Goal: Task Accomplishment & Management: Use online tool/utility

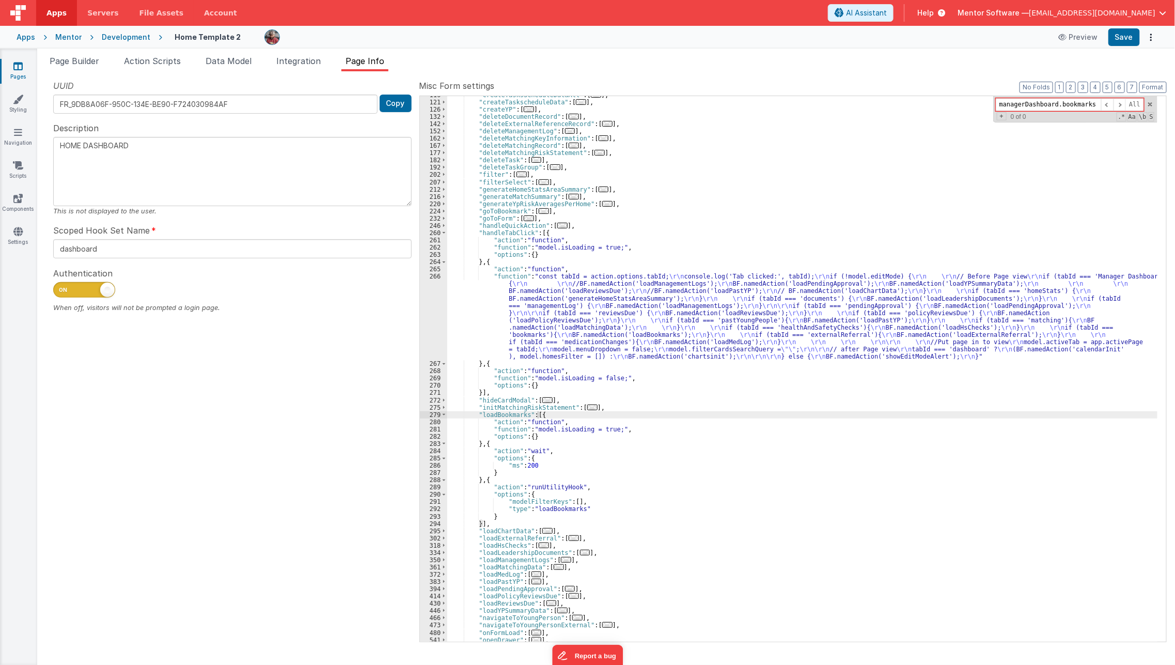
scroll to position [637, 0]
click at [20, 78] on link "Pages" at bounding box center [17, 71] width 37 height 21
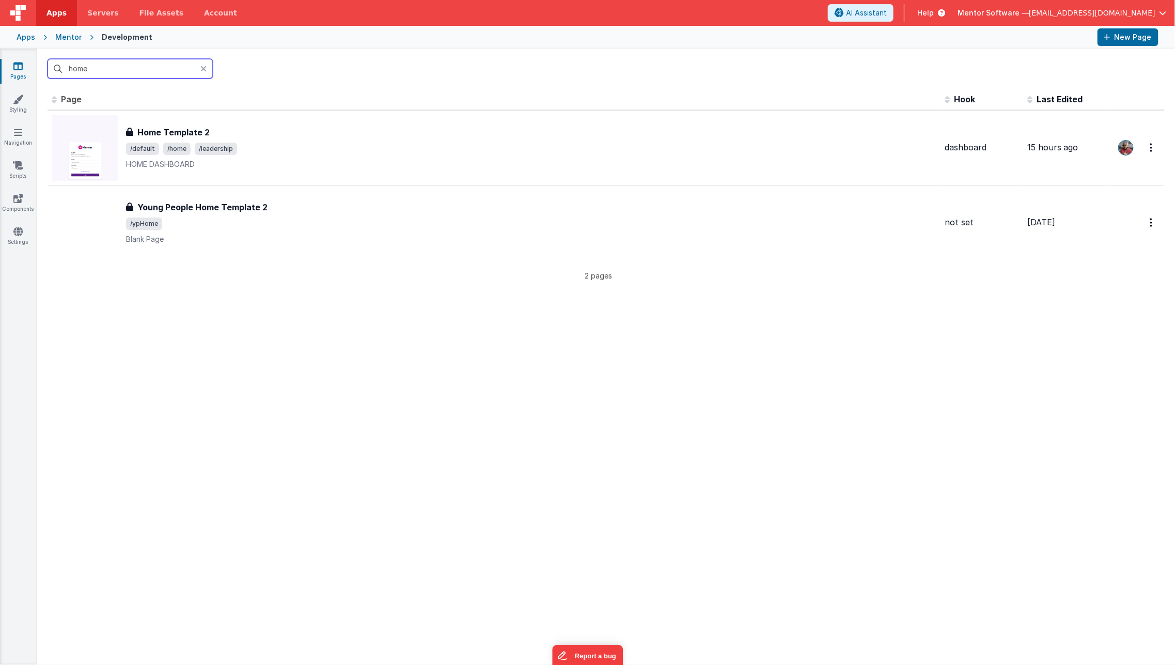
click at [94, 71] on input "home" at bounding box center [130, 69] width 165 height 20
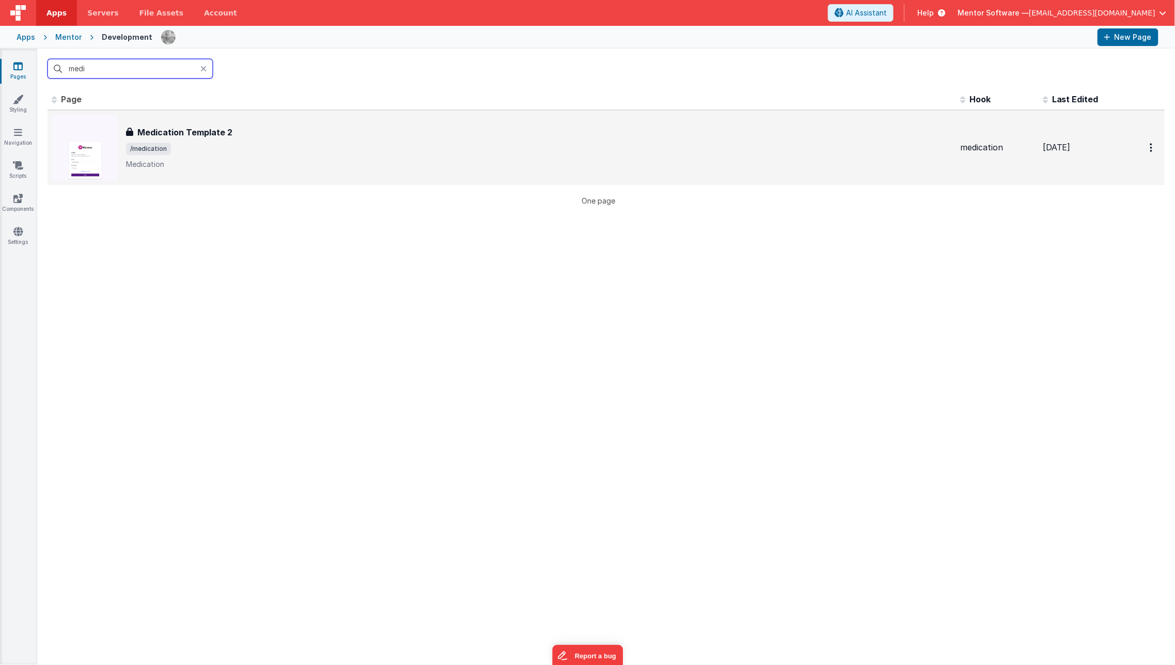
type input "medi"
click at [267, 129] on div "Medication Template 2" at bounding box center [539, 132] width 826 height 12
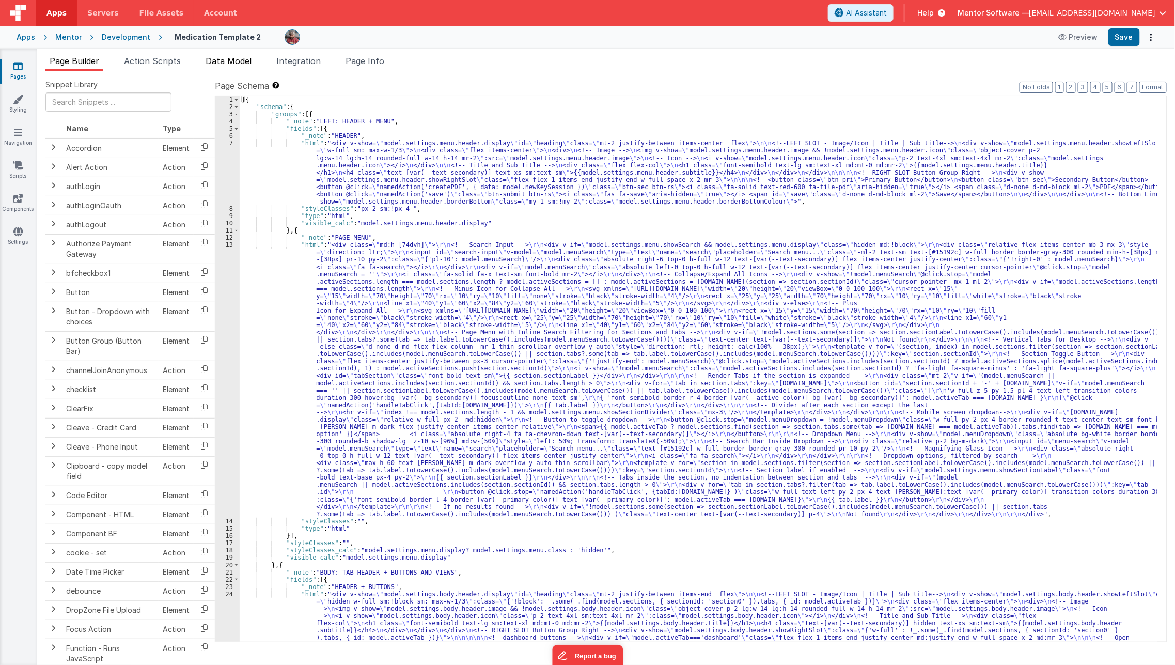
click at [230, 55] on li "Data Model" at bounding box center [228, 63] width 54 height 17
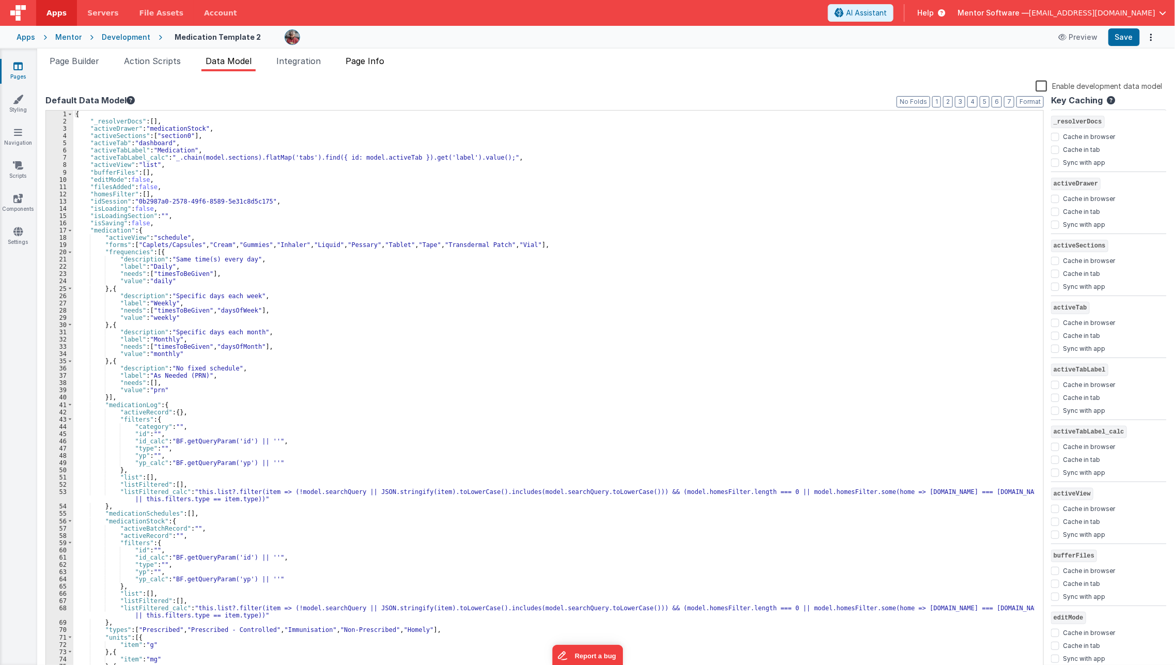
click at [374, 64] on span "Page Info" at bounding box center [364, 61] width 39 height 10
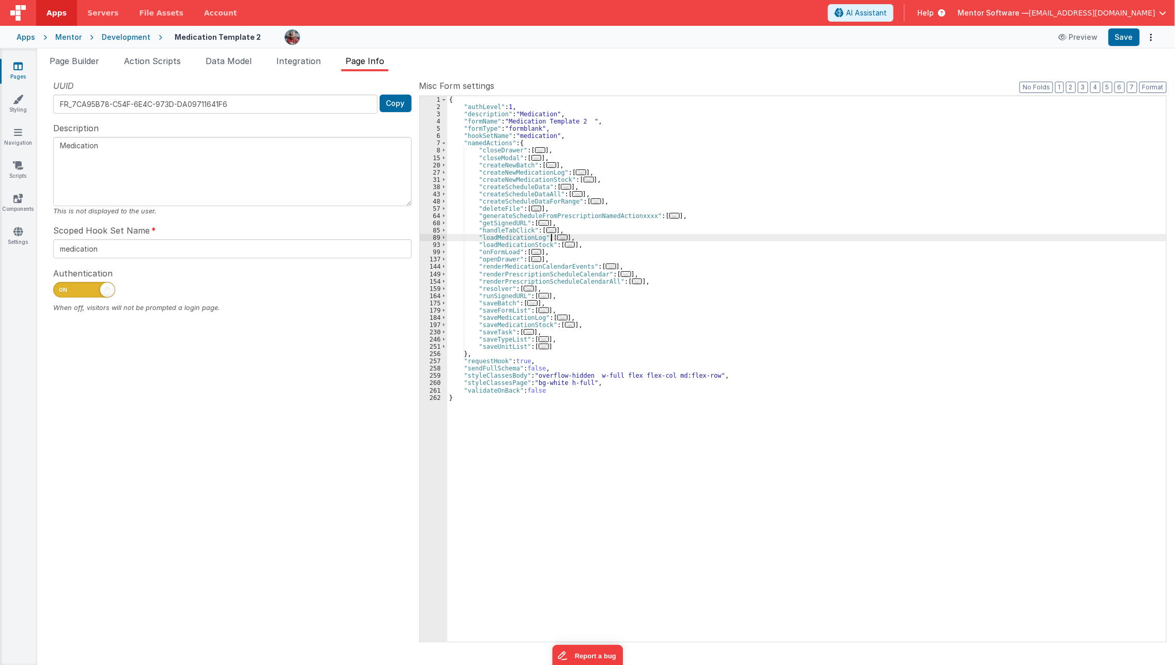
click at [557, 234] on span "..." at bounding box center [562, 237] width 10 height 6
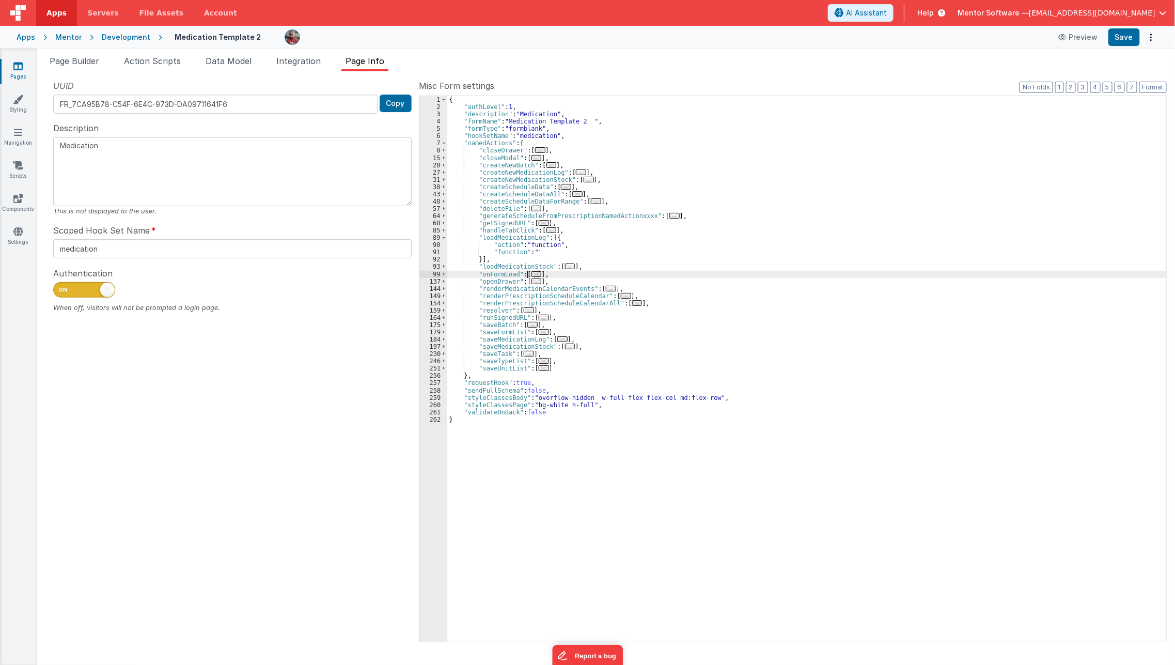
click at [531, 274] on span "..." at bounding box center [536, 274] width 10 height 6
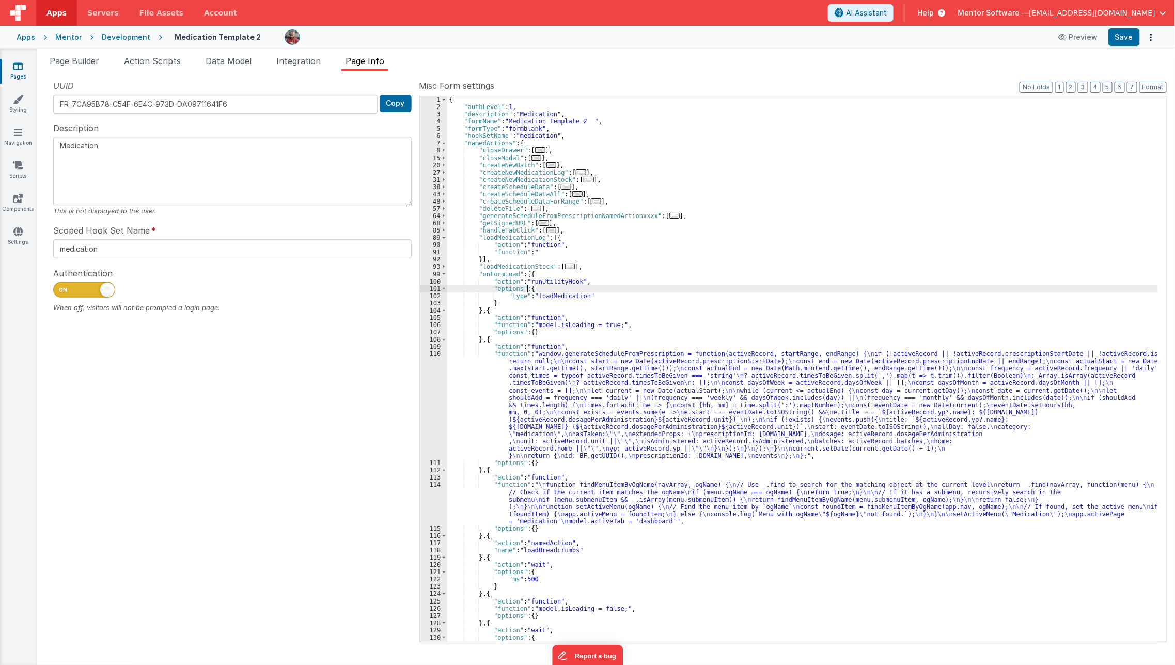
click at [526, 288] on div "{ "authLevel" : 1 , "description" : "Medication" , "formName" : "Medication Tem…" at bounding box center [802, 376] width 711 height 560
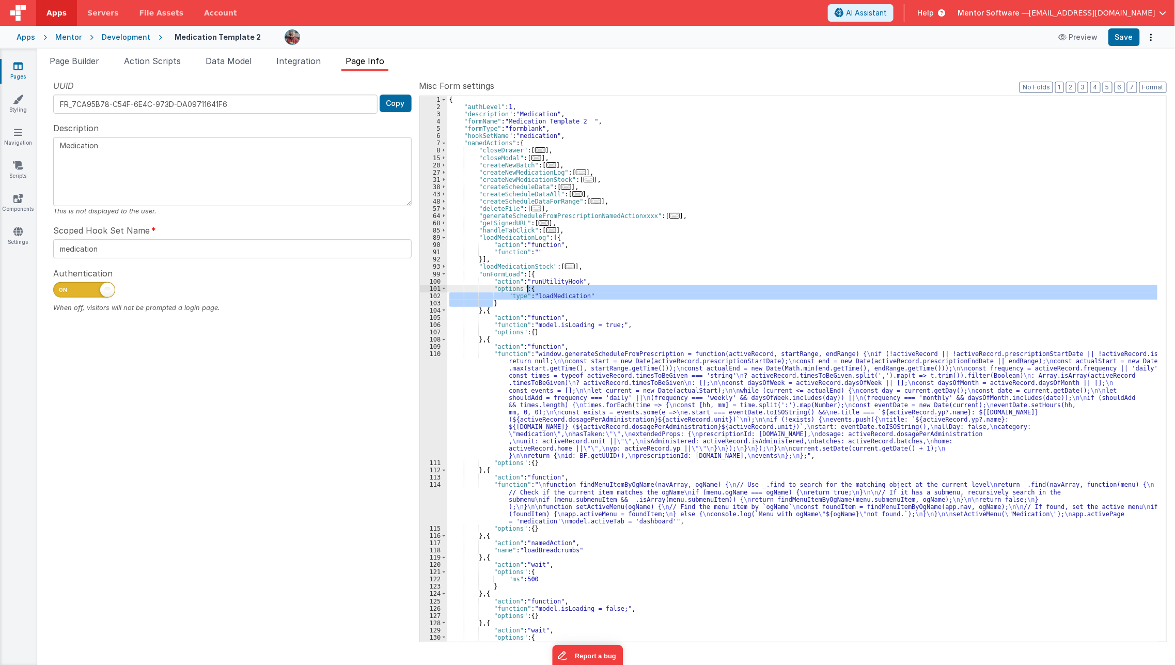
click at [526, 288] on div "{ "authLevel" : 1 , "description" : "Medication" , "formName" : "Medication Tem…" at bounding box center [802, 376] width 711 height 560
click at [528, 272] on div "{ "authLevel" : 1 , "description" : "Medication" , "formName" : "Medication Tem…" at bounding box center [802, 376] width 711 height 560
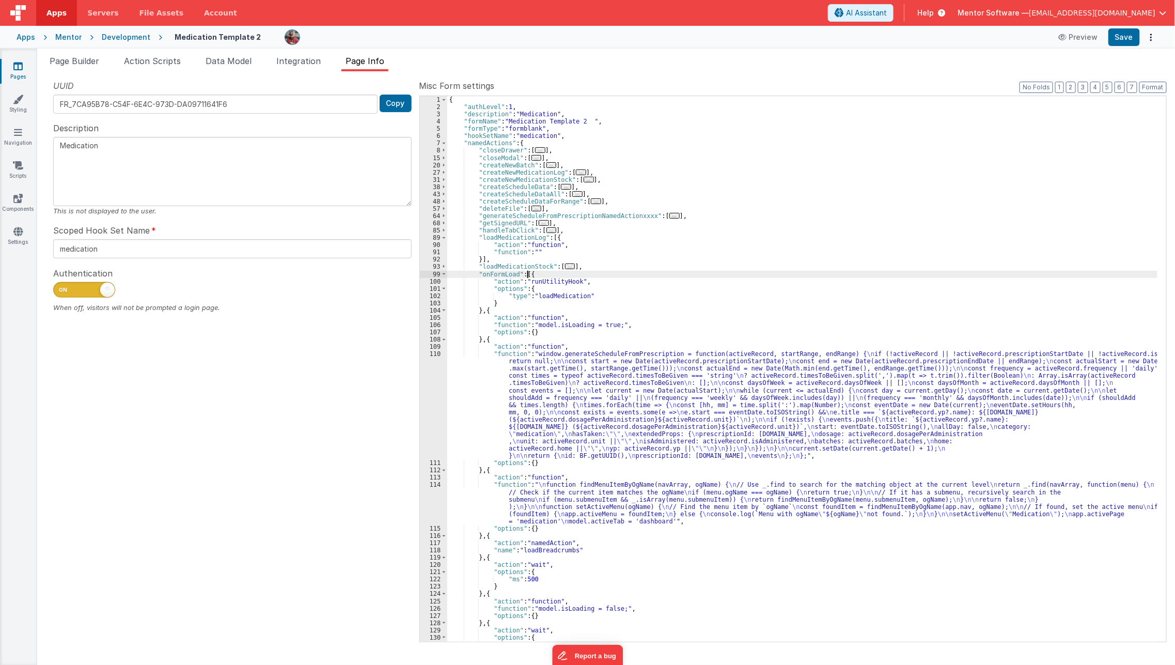
click at [528, 272] on div "{ "authLevel" : 1 , "description" : "Medication" , "formName" : "Medication Tem…" at bounding box center [802, 376] width 711 height 560
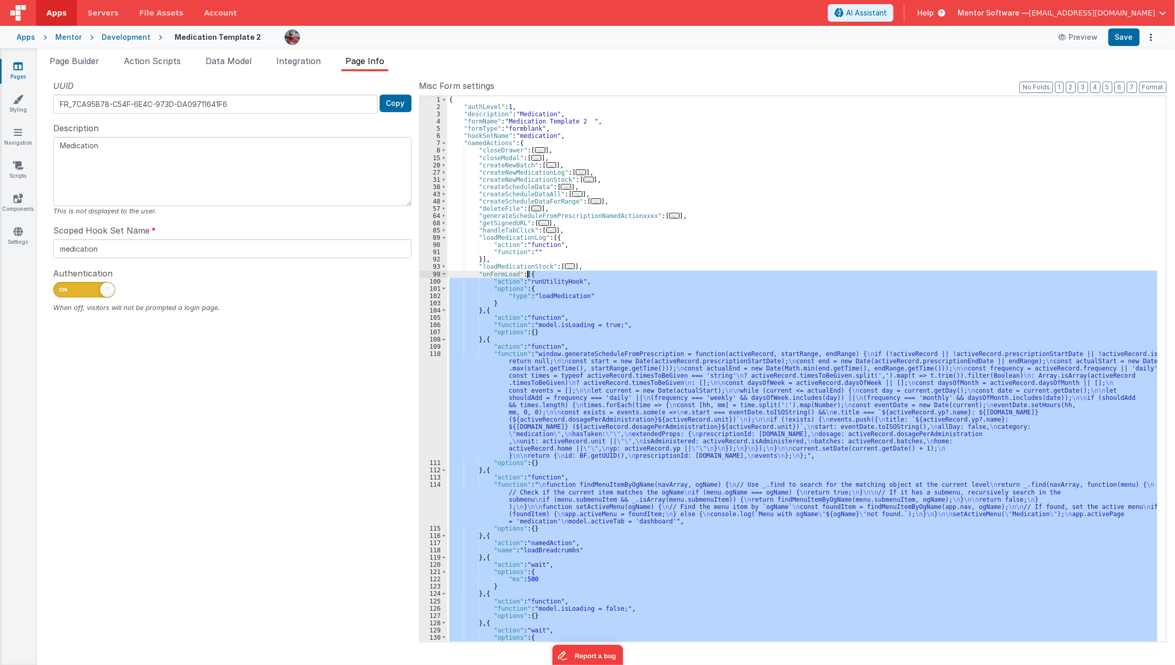
click at [528, 272] on div "{ "authLevel" : 1 , "description" : "Medication" , "formName" : "Medication Tem…" at bounding box center [802, 368] width 710 height 545
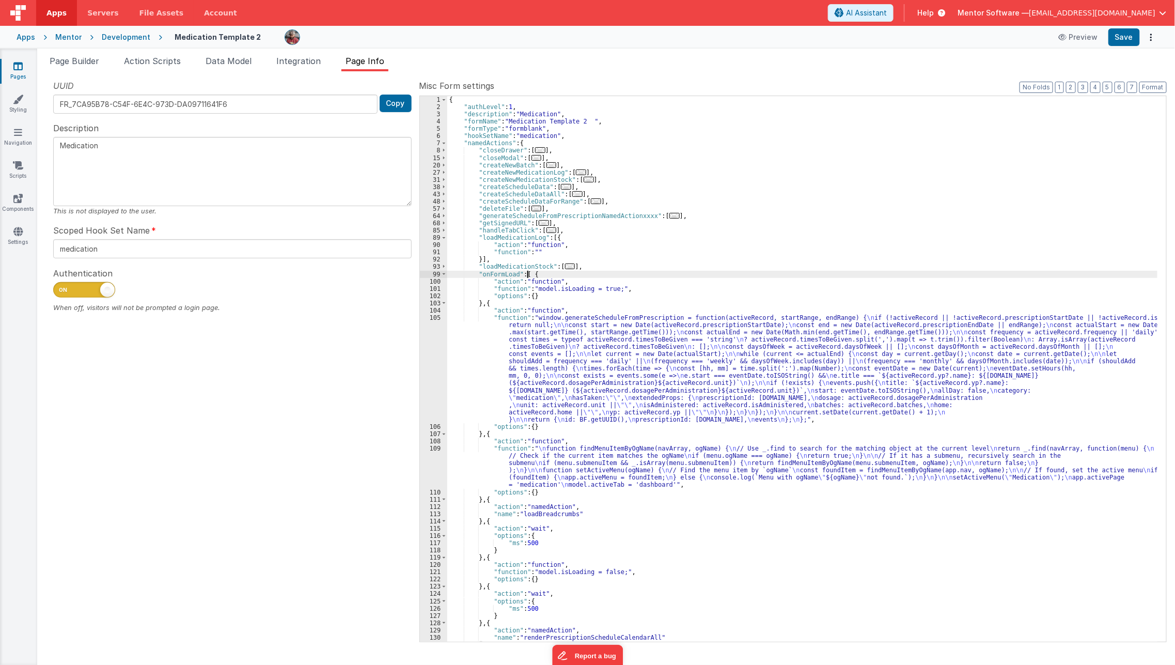
click at [485, 306] on div "{ "authLevel" : 1 , "description" : "Medication" , "formName" : "Medication Tem…" at bounding box center [802, 376] width 711 height 560
click at [484, 300] on div "{ "authLevel" : 1 , "description" : "Medication" , "formName" : "Medication Tem…" at bounding box center [802, 376] width 711 height 560
paste textarea
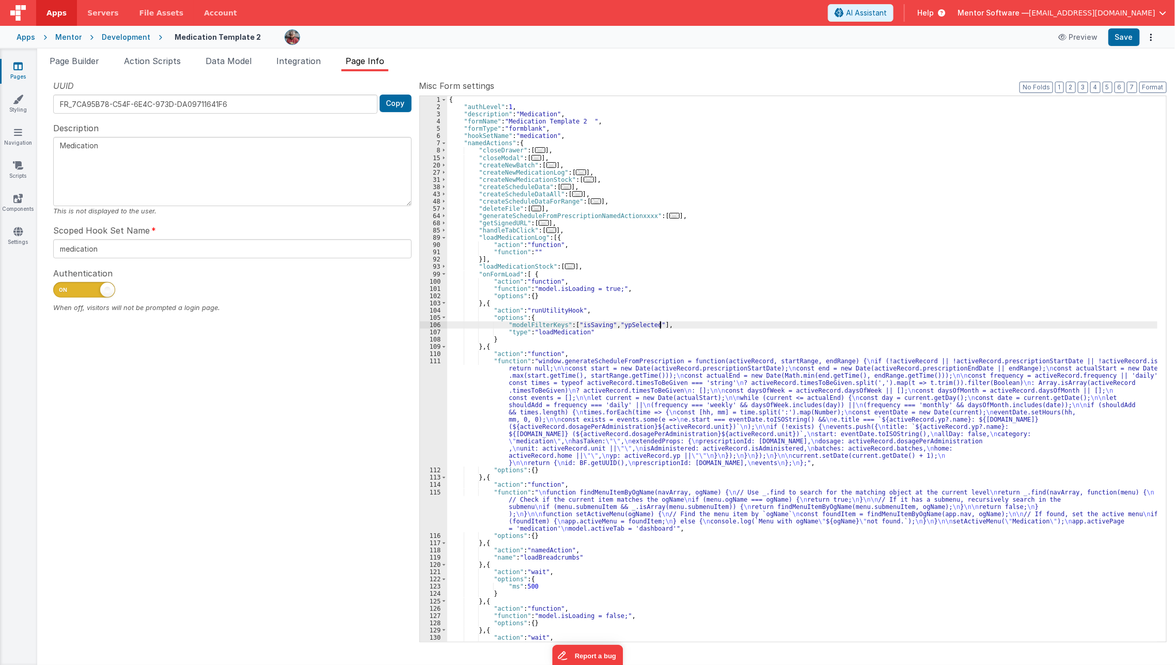
click at [677, 325] on div "{ "authLevel" : 1 , "description" : "Medication" , "formName" : "Medication Tem…" at bounding box center [802, 376] width 711 height 560
click at [642, 317] on div "{ "authLevel" : 1 , "description" : "Medication" , "formName" : "Medication Tem…" at bounding box center [802, 376] width 711 height 560
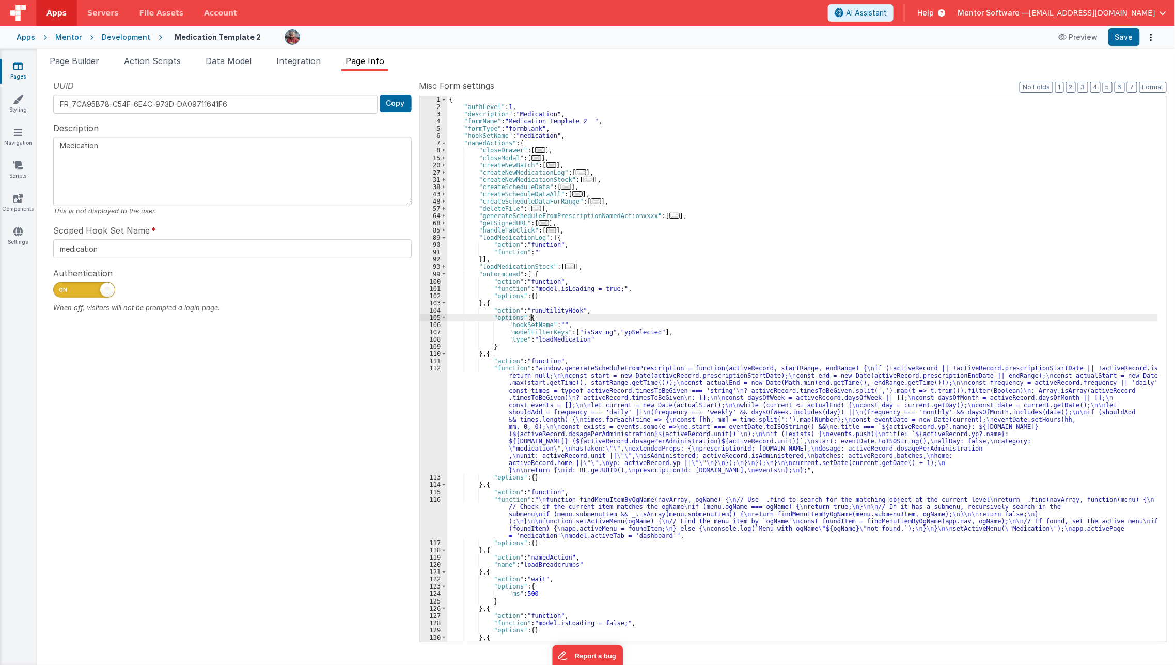
click at [555, 321] on div "{ "authLevel" : 1 , "description" : "Medication" , "formName" : "Medication Tem…" at bounding box center [802, 376] width 711 height 560
click at [555, 322] on div "{ "authLevel" : 1 , "description" : "Medication" , "formName" : "Medication Tem…" at bounding box center [802, 376] width 711 height 560
click at [1124, 40] on button "Save" at bounding box center [1124, 37] width 32 height 18
click at [863, 447] on div "{ "authLevel" : 1 , "description" : "Medication" , "formName" : "Medication Tem…" at bounding box center [802, 376] width 711 height 560
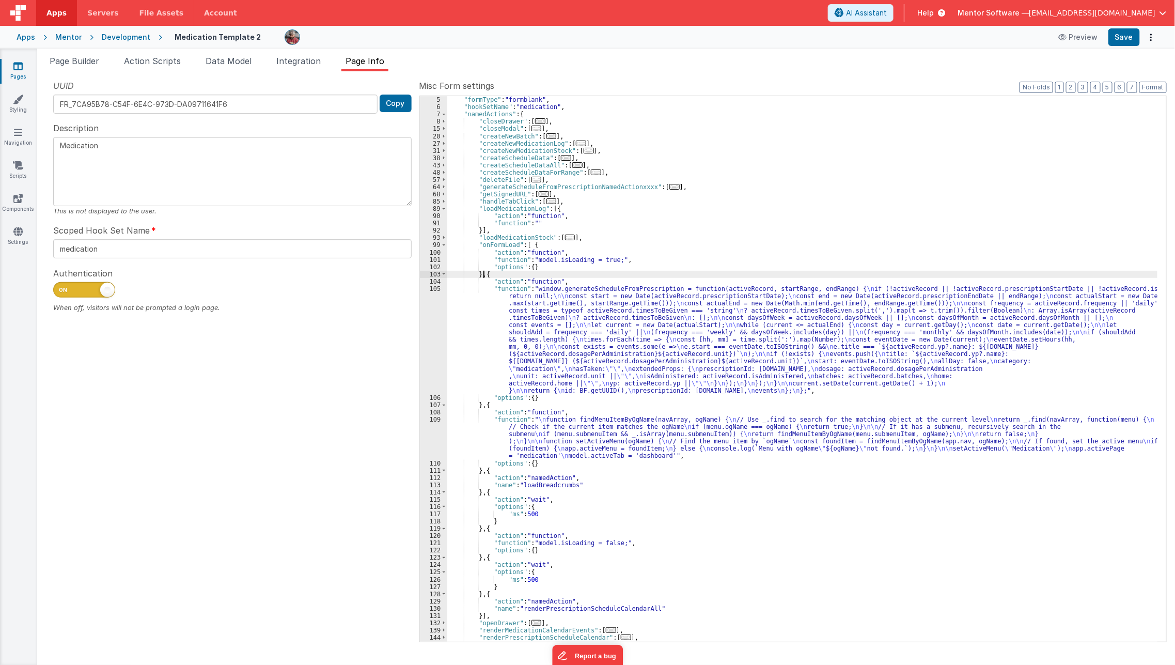
scroll to position [27, 0]
click at [857, 173] on div ""formName" : "Medication Template 2 " , "formType" : "formblank" , "hookSetName…" at bounding box center [802, 370] width 711 height 560
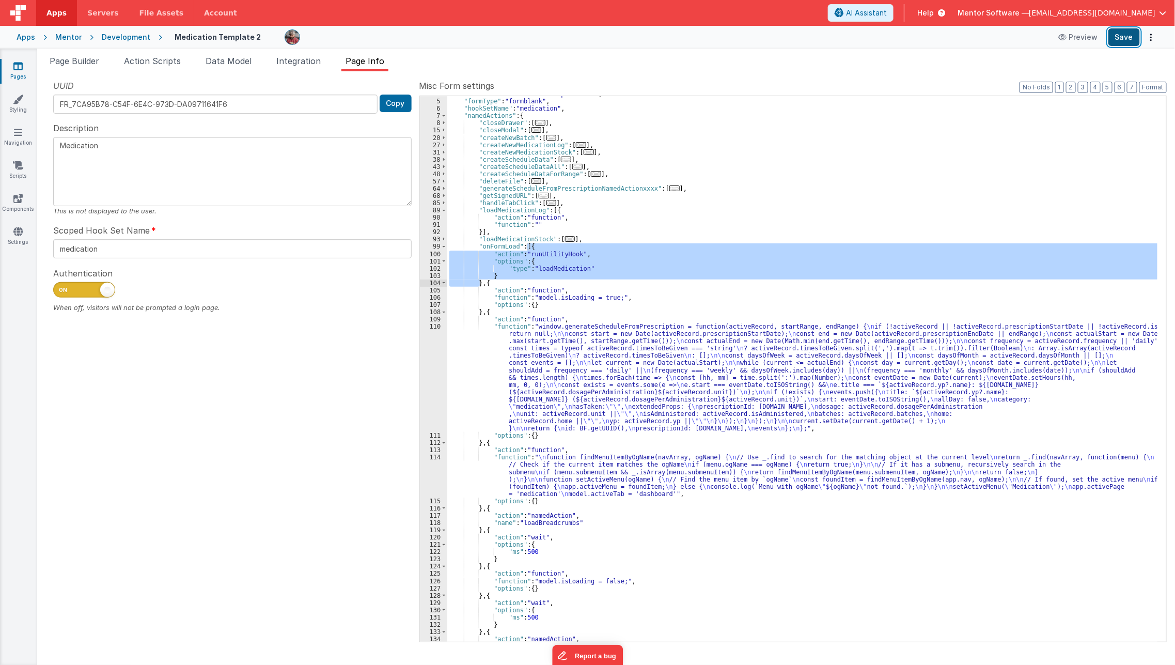
click at [1119, 38] on button "Save" at bounding box center [1124, 37] width 32 height 18
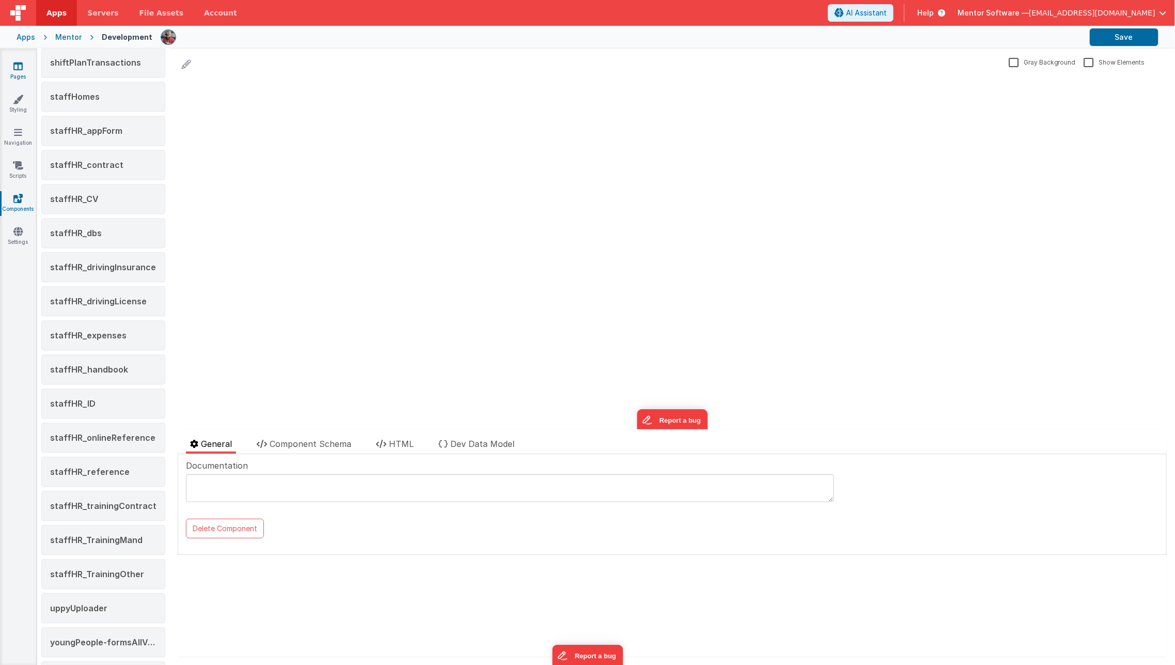
click at [19, 78] on link "Pages" at bounding box center [17, 71] width 37 height 21
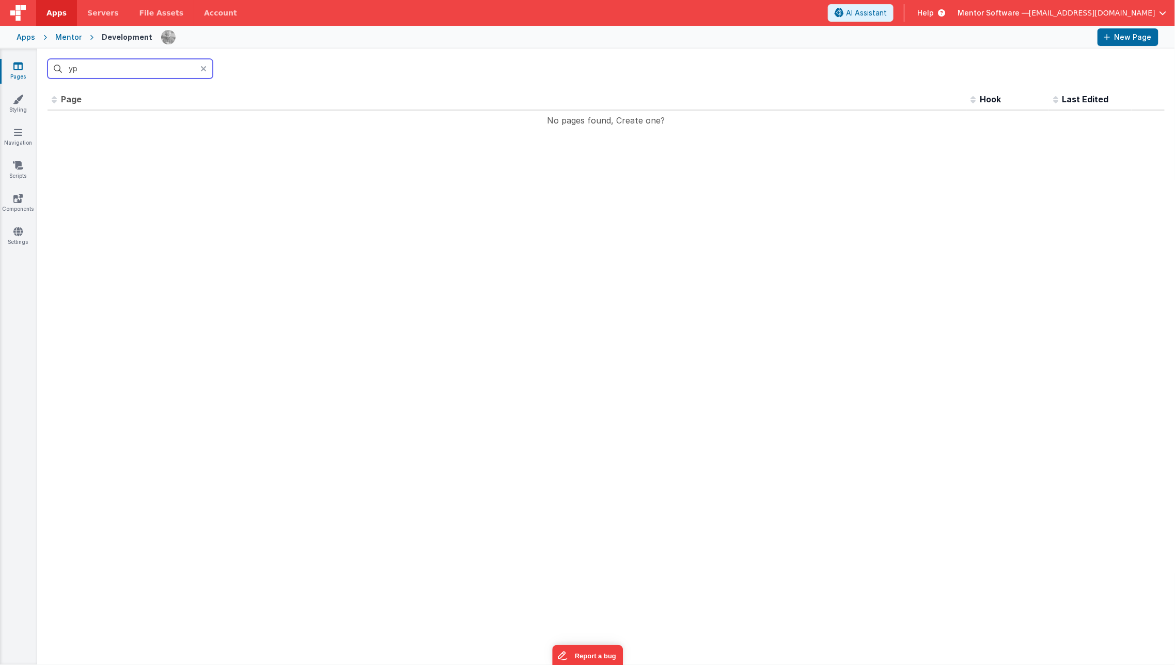
type input "y"
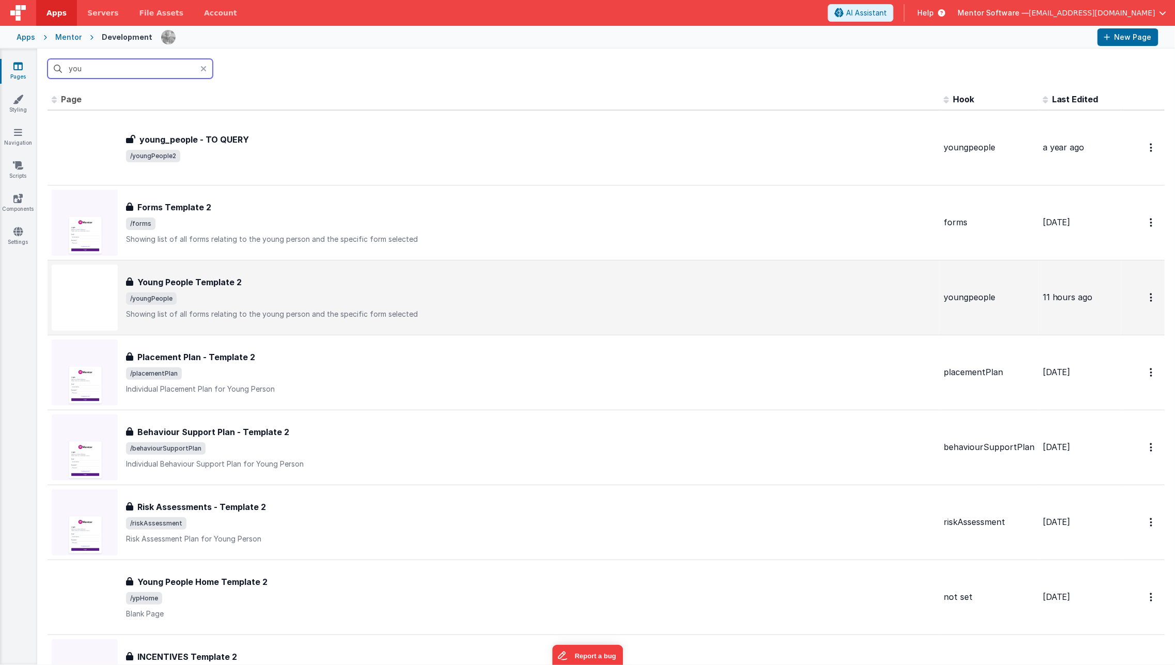
type input "you"
click at [272, 292] on span "/youngPeople" at bounding box center [530, 298] width 809 height 12
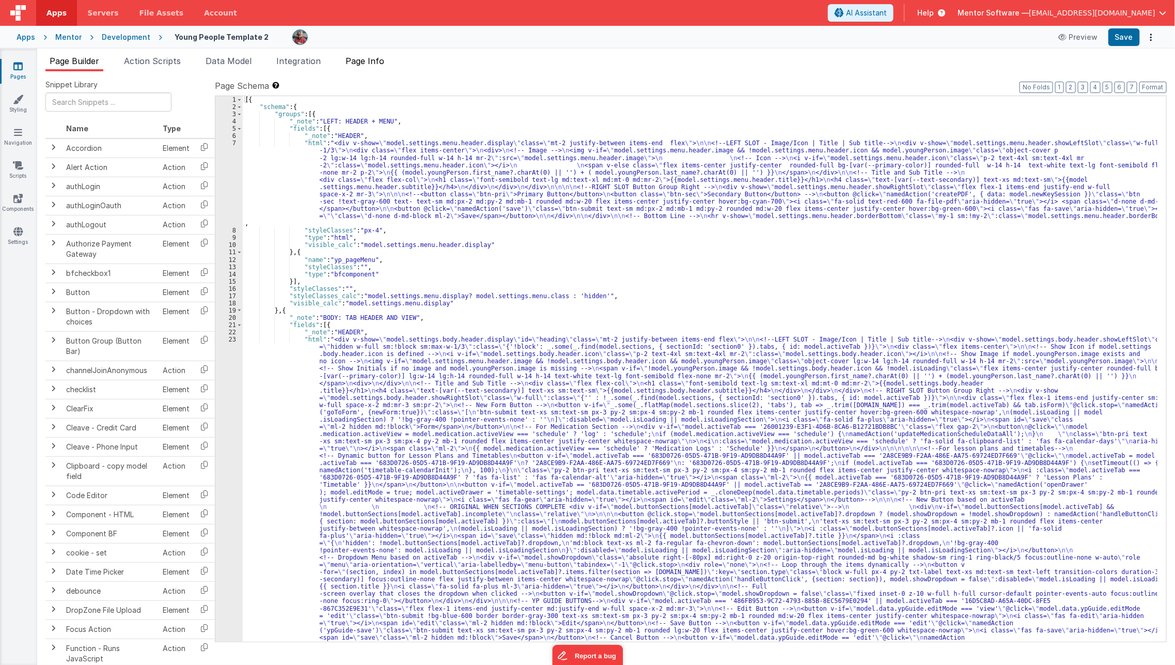
click at [375, 55] on li "Page Info" at bounding box center [364, 63] width 47 height 17
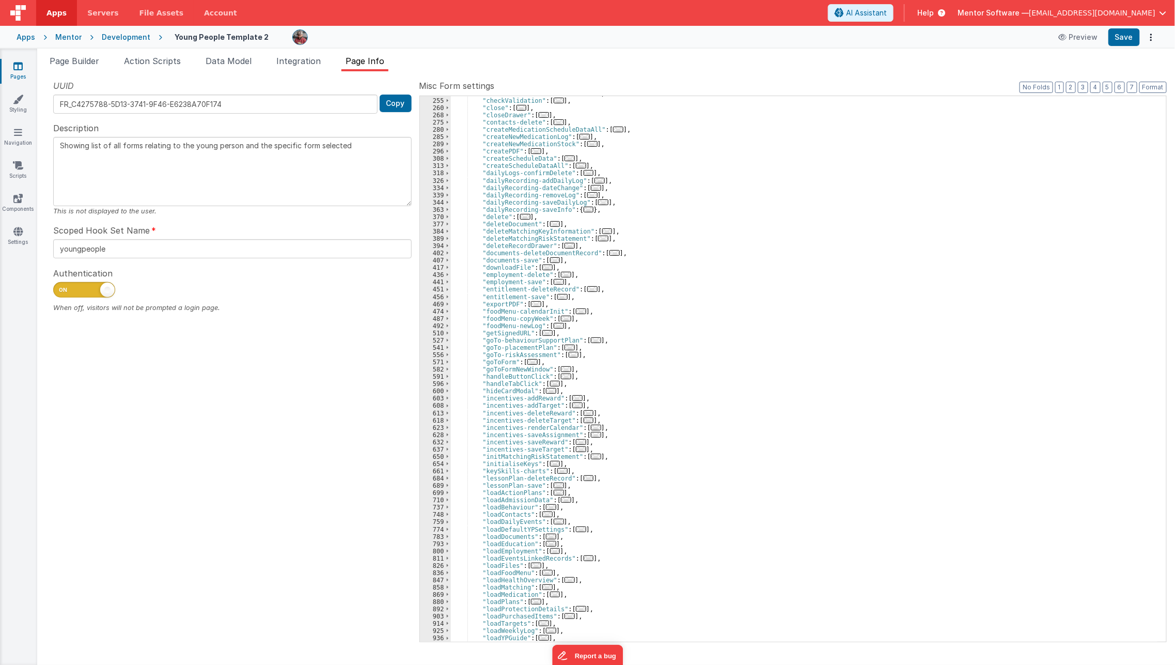
scroll to position [238, 0]
click at [550, 588] on span "..." at bounding box center [555, 588] width 10 height 6
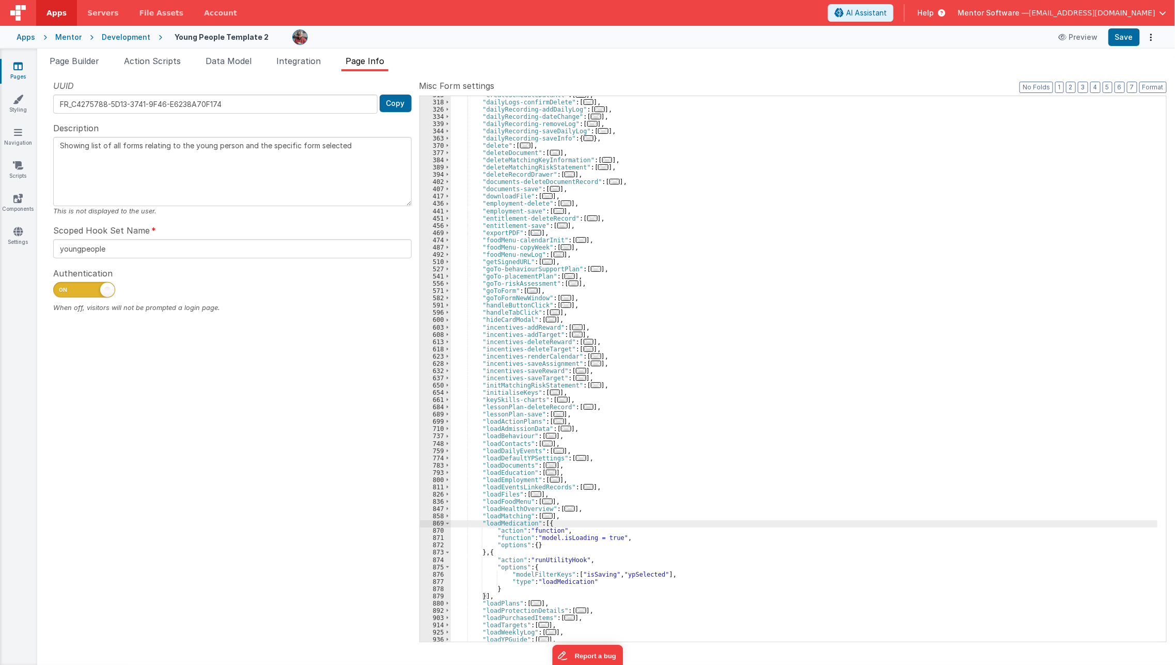
scroll to position [306, 0]
click at [476, 520] on div ""dailyLogs-confirmDelete" : [ ... ] , "dailyRecording-addDailyLog" : [ ... ] , …" at bounding box center [804, 375] width 707 height 560
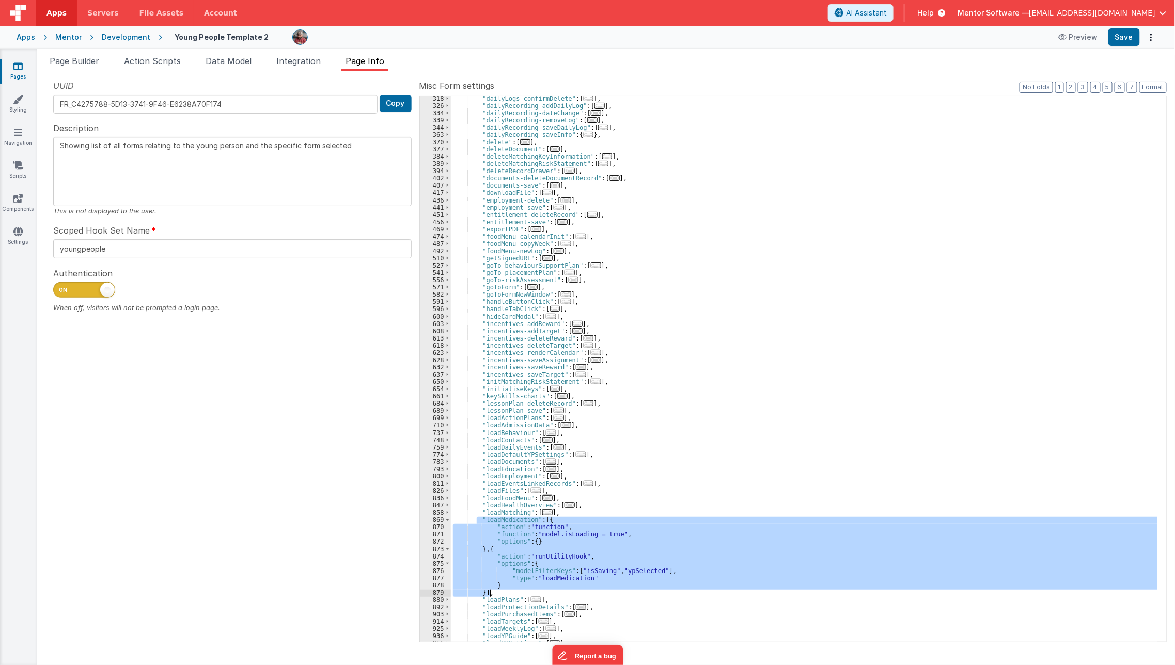
click at [496, 547] on div ""dailyLogs-confirmDelete" : [ ... ] , "dailyRecording-addDailyLog" : [ ... ] , …" at bounding box center [804, 368] width 706 height 545
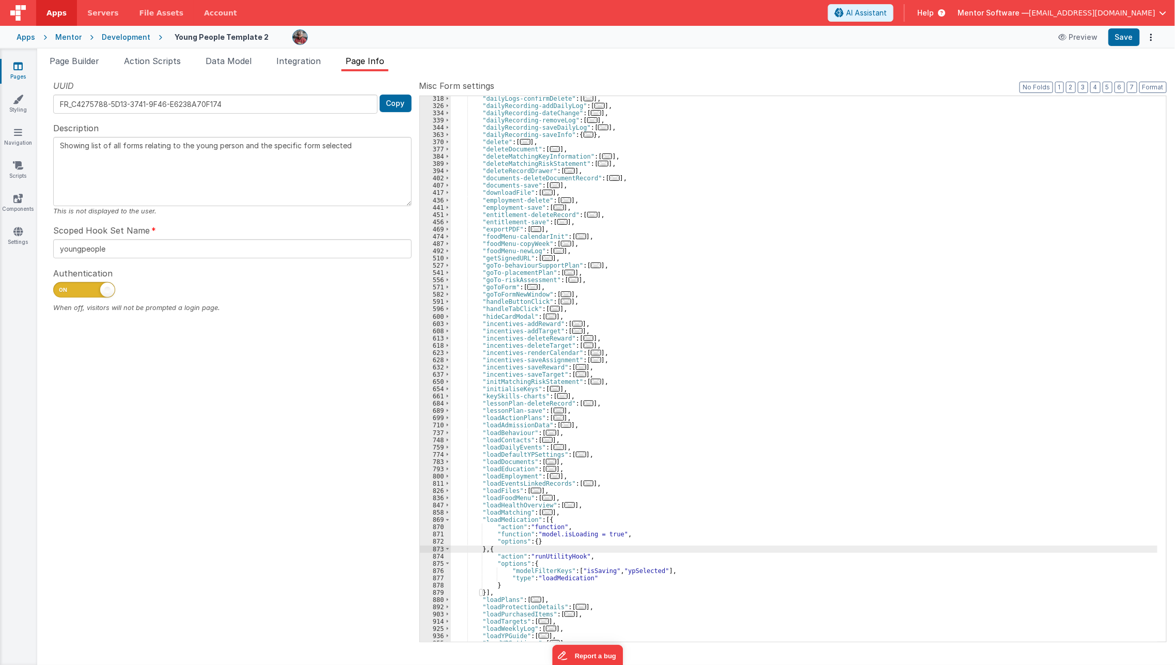
click at [491, 549] on div ""dailyLogs-confirmDelete" : [ ... ] , "dailyRecording-addDailyLog" : [ ... ] , …" at bounding box center [804, 375] width 707 height 560
click at [722, 211] on div ""dailyLogs-confirmDelete" : [ ... ] , "dailyRecording-addDailyLog" : [ ... ] , …" at bounding box center [804, 375] width 707 height 560
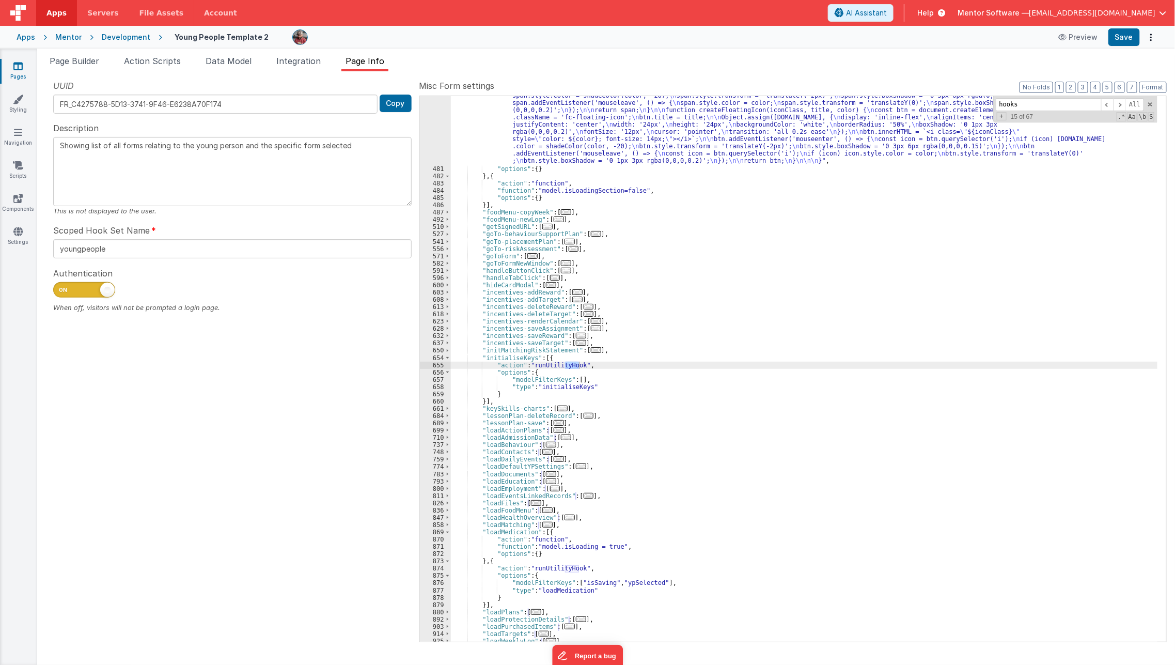
scroll to position [2038, 0]
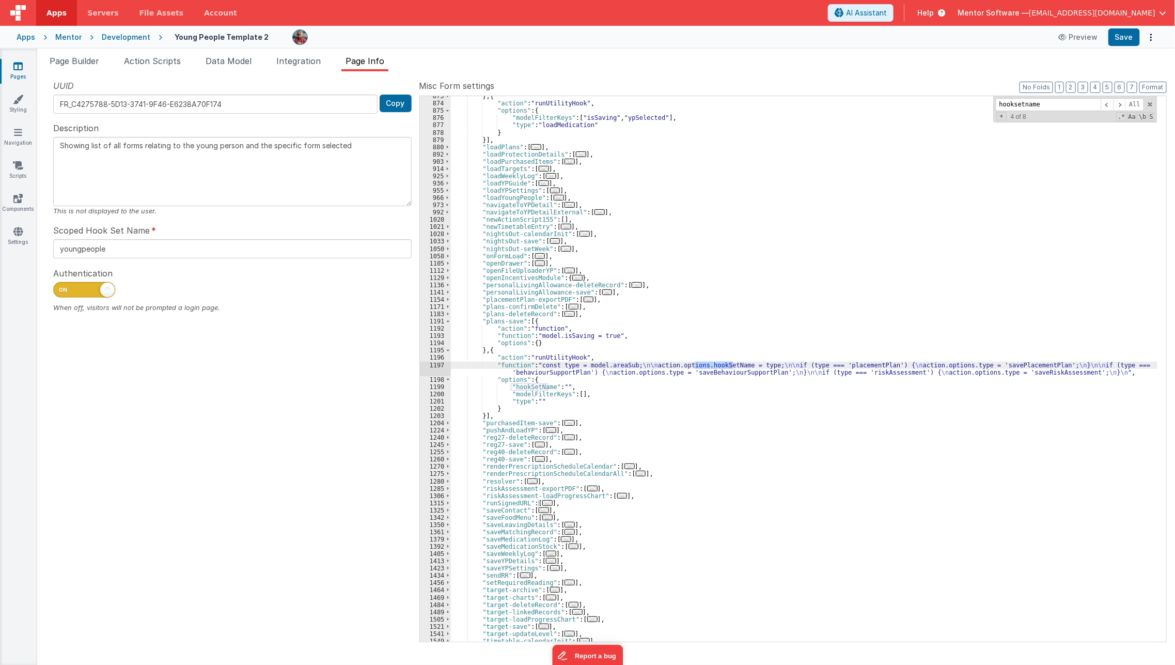
type input "hooksetname"
click at [530, 386] on div "} , { "action" : "runUtilityHook" , "options" : { "modelFilterKeys" : [ "isSavi…" at bounding box center [804, 372] width 707 height 560
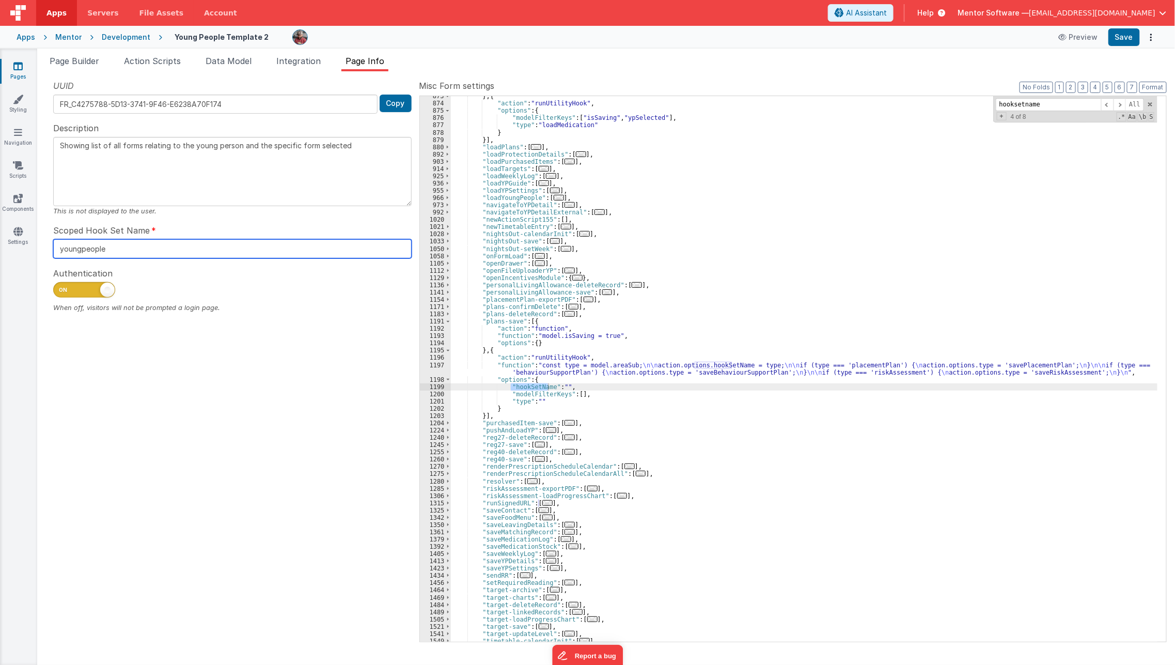
click at [216, 246] on input "youngpeople" at bounding box center [232, 248] width 358 height 19
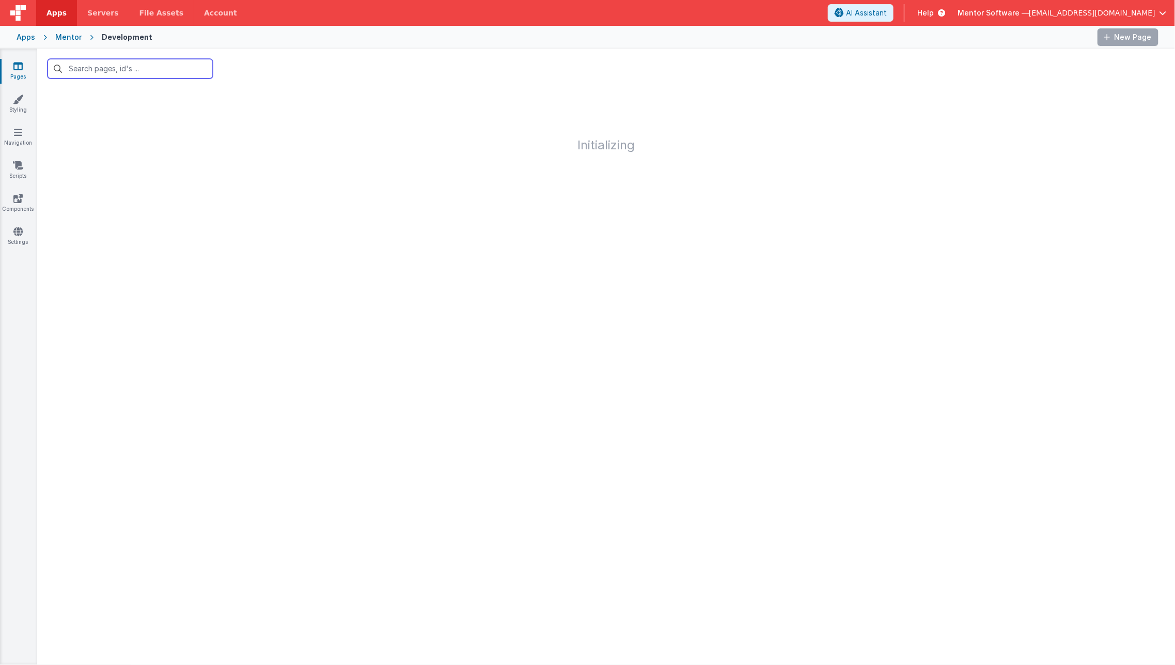
click at [177, 74] on input "text" at bounding box center [130, 69] width 165 height 20
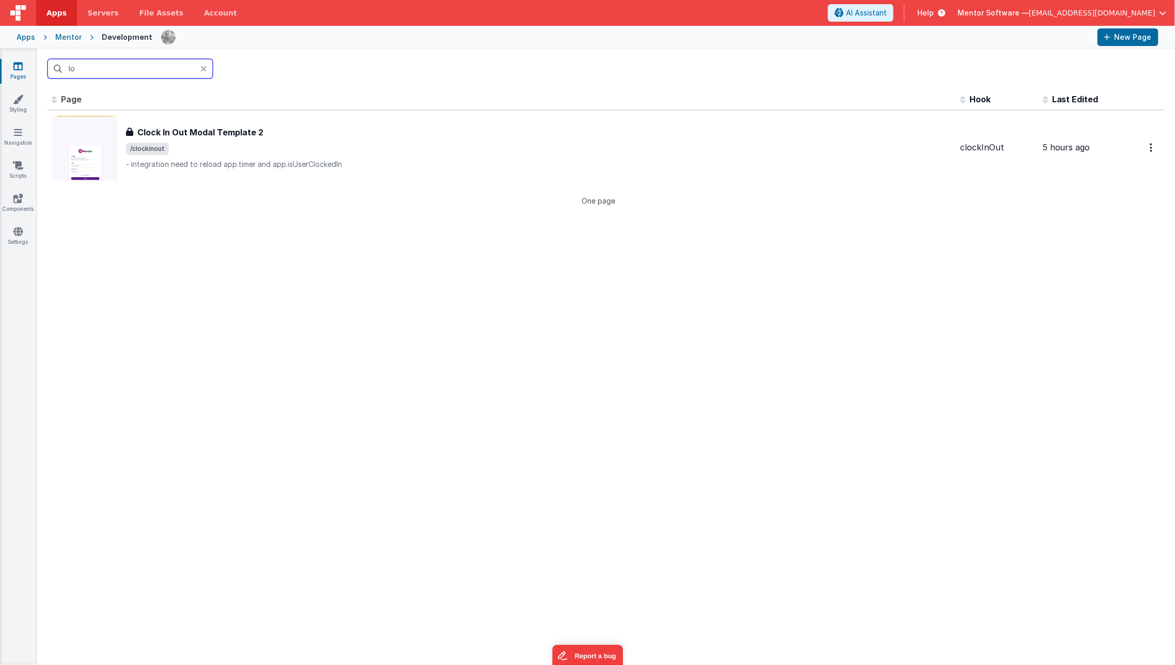
type input "l"
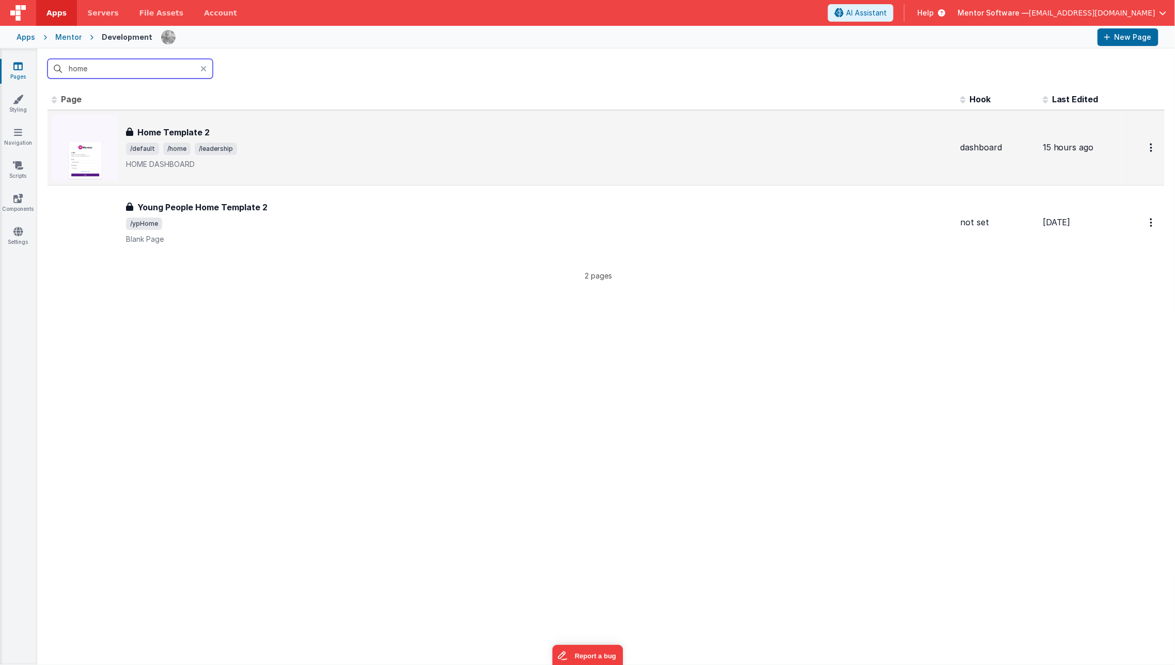
type input "home"
click at [243, 172] on div "Home Template 2 Home Template 2 /default /home /leadership HOME DASHBOARD" at bounding box center [502, 148] width 900 height 66
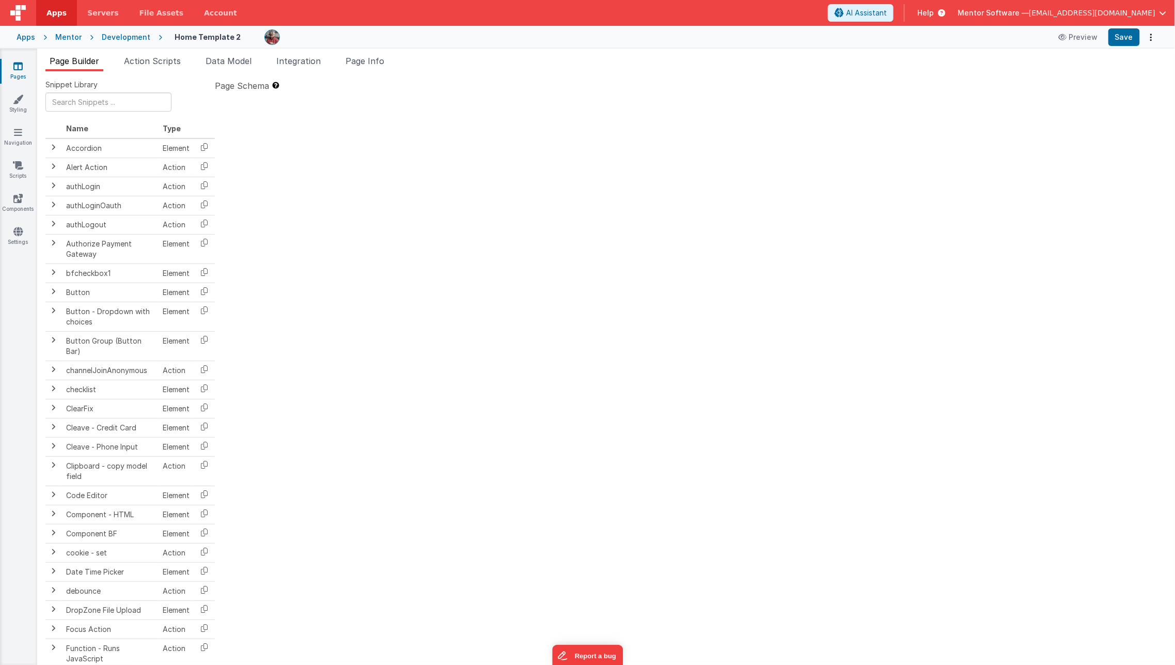
type textarea "HOME DASHBOARD"
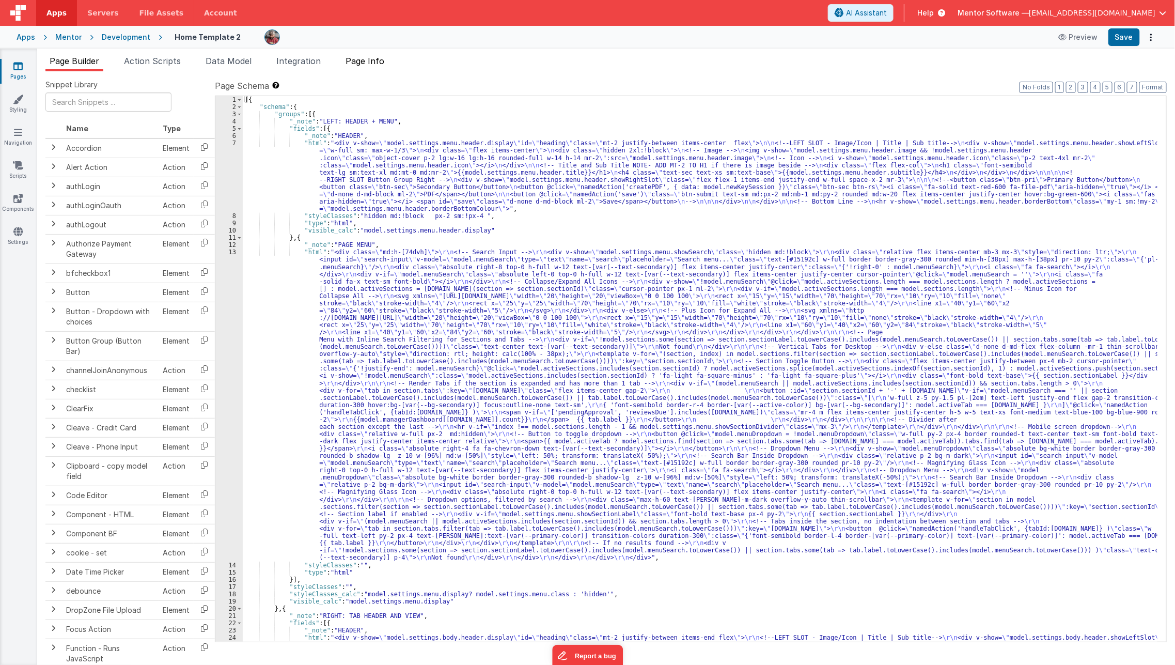
click at [368, 56] on span "Page Info" at bounding box center [364, 61] width 39 height 10
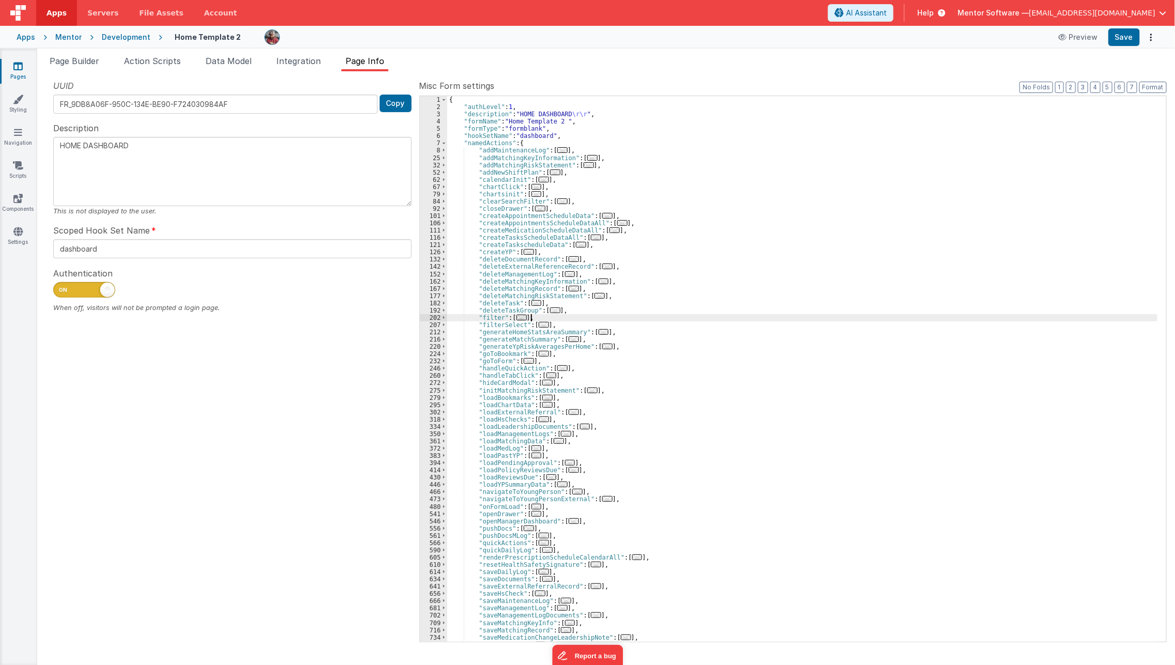
click at [698, 318] on div "{ "authLevel" : 1 , "description" : "HOME DASHBOARD \r\r " , "formName" : "Home…" at bounding box center [802, 376] width 711 height 560
click at [591, 424] on div "{ "authLevel" : 1 , "description" : "HOME DASHBOARD \r\r " , "formName" : "Home…" at bounding box center [802, 376] width 711 height 560
click at [527, 447] on div "{ "authLevel" : 1 , "description" : "HOME DASHBOARD \r\r " , "formName" : "Home…" at bounding box center [802, 376] width 711 height 560
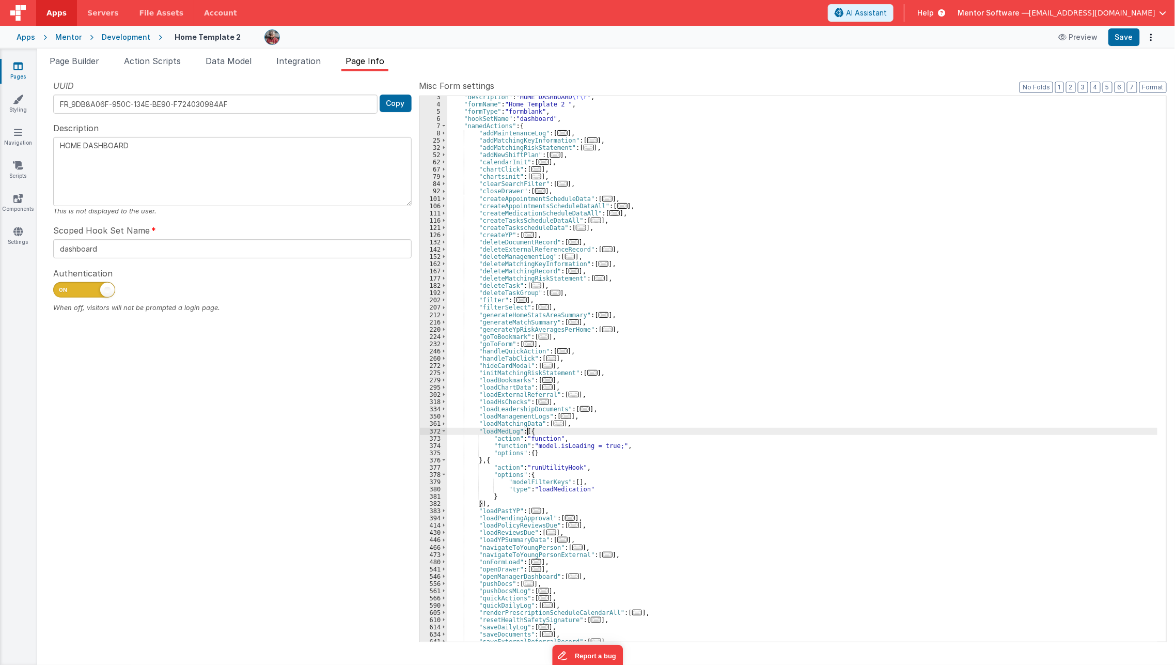
scroll to position [45, 0]
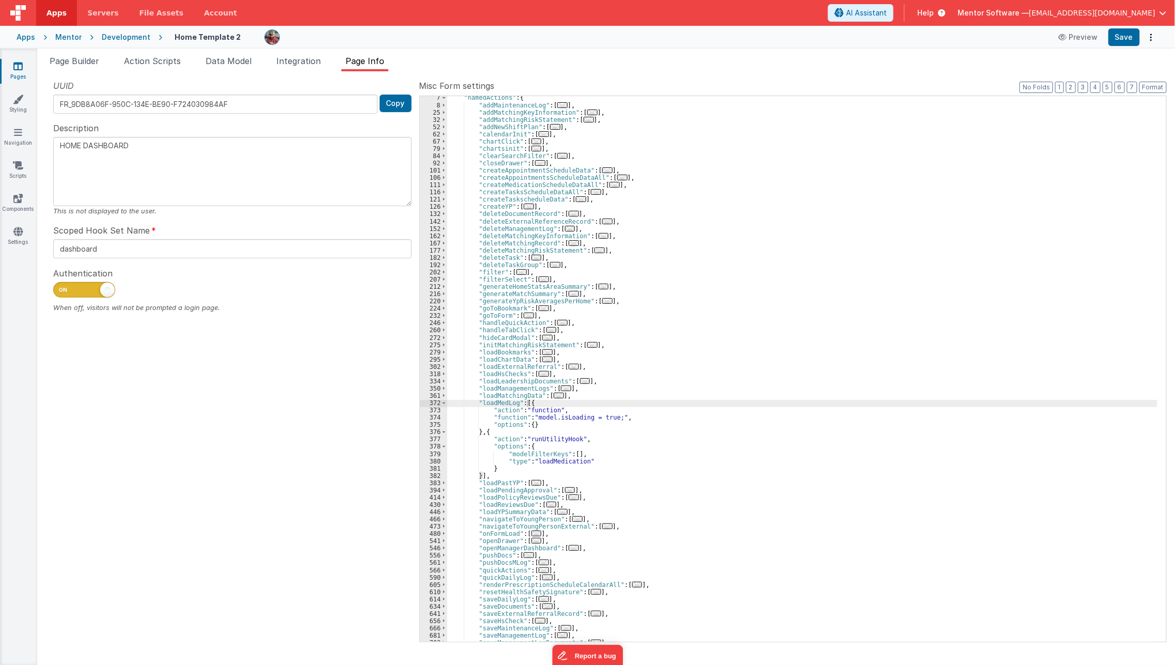
click at [25, 73] on link "Pages" at bounding box center [17, 71] width 37 height 21
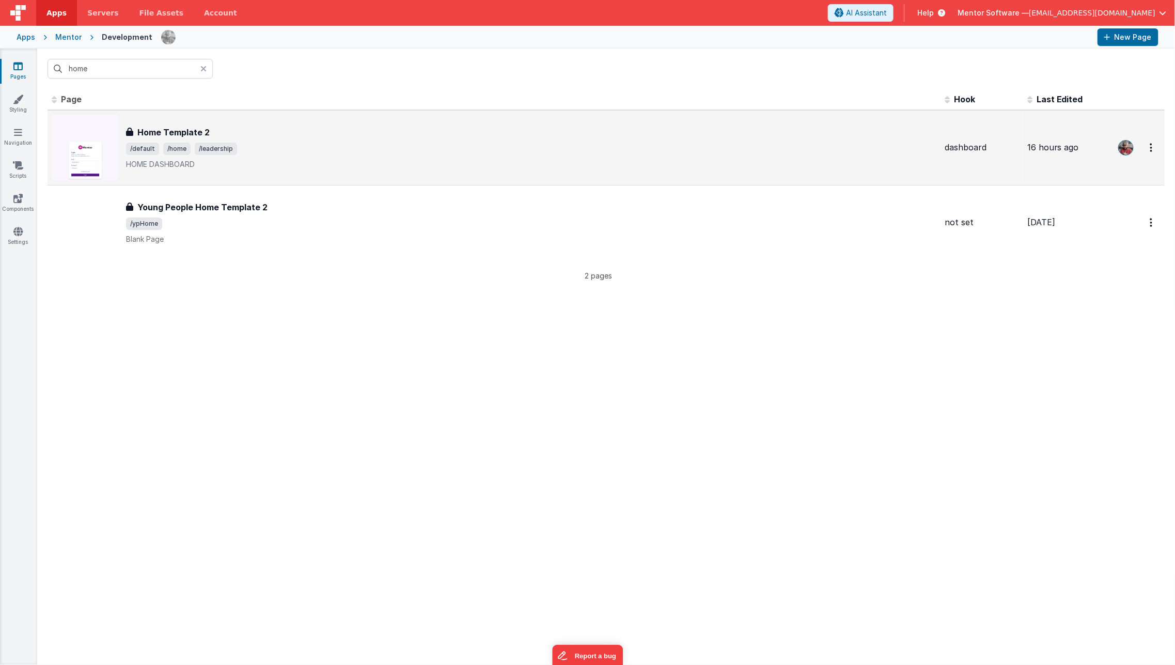
click at [158, 140] on div "Home Template 2 Home Template 2 /default /home /leadership HOME DASHBOARD" at bounding box center [531, 147] width 810 height 43
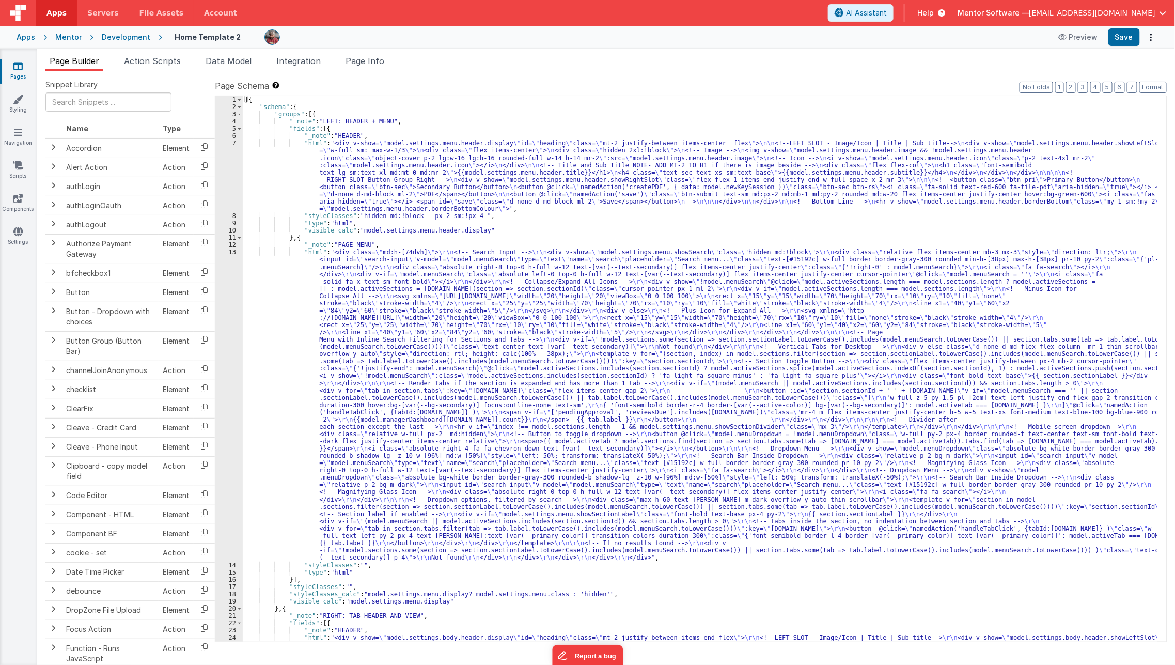
click at [314, 195] on div "[{ "schema" : { "groups" : [{ "_note" : "LEFT: HEADER + MENU" , "fields" : [{ "…" at bounding box center [700, 503] width 915 height 814
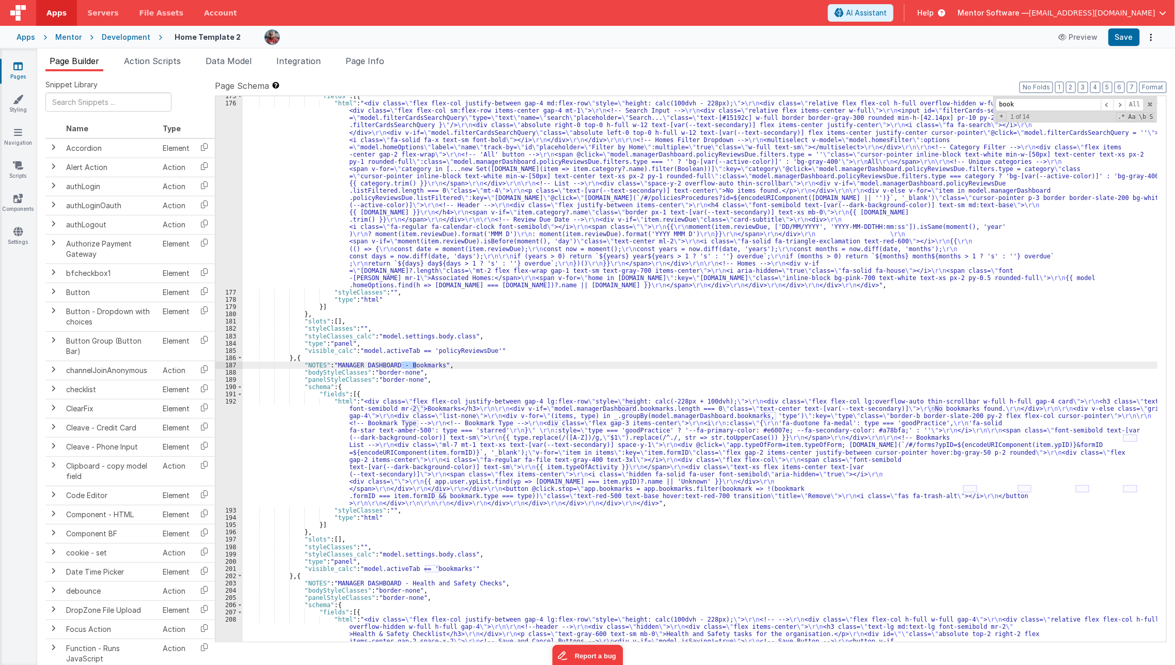
scroll to position [5120, 0]
type input "book"
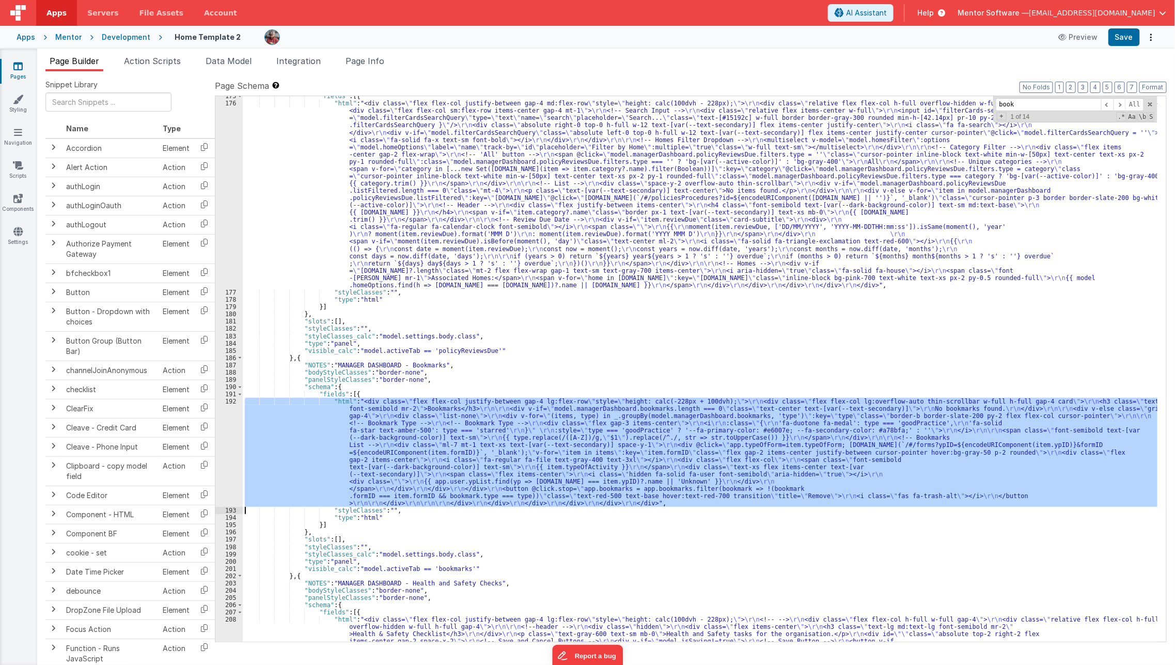
click at [219, 477] on div "192" at bounding box center [228, 452] width 27 height 109
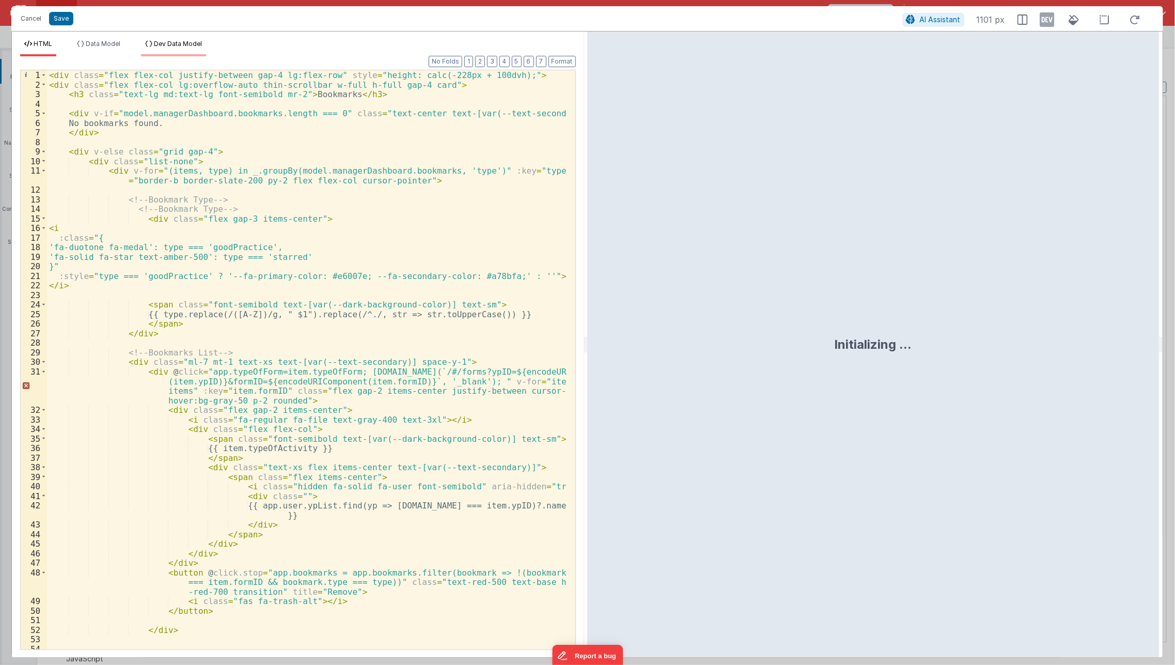
click at [194, 49] on li "Dev Data Model" at bounding box center [173, 48] width 65 height 17
